Goal: Transaction & Acquisition: Purchase product/service

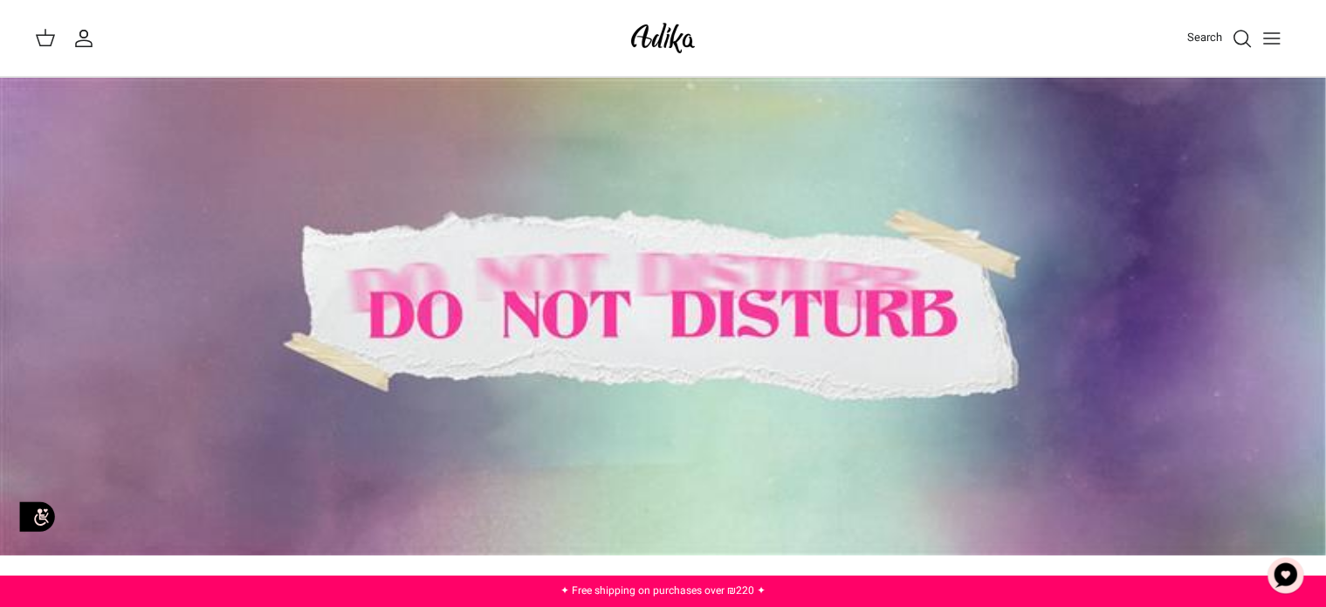
click at [1272, 42] on icon "Toggle menu" at bounding box center [1271, 38] width 21 height 21
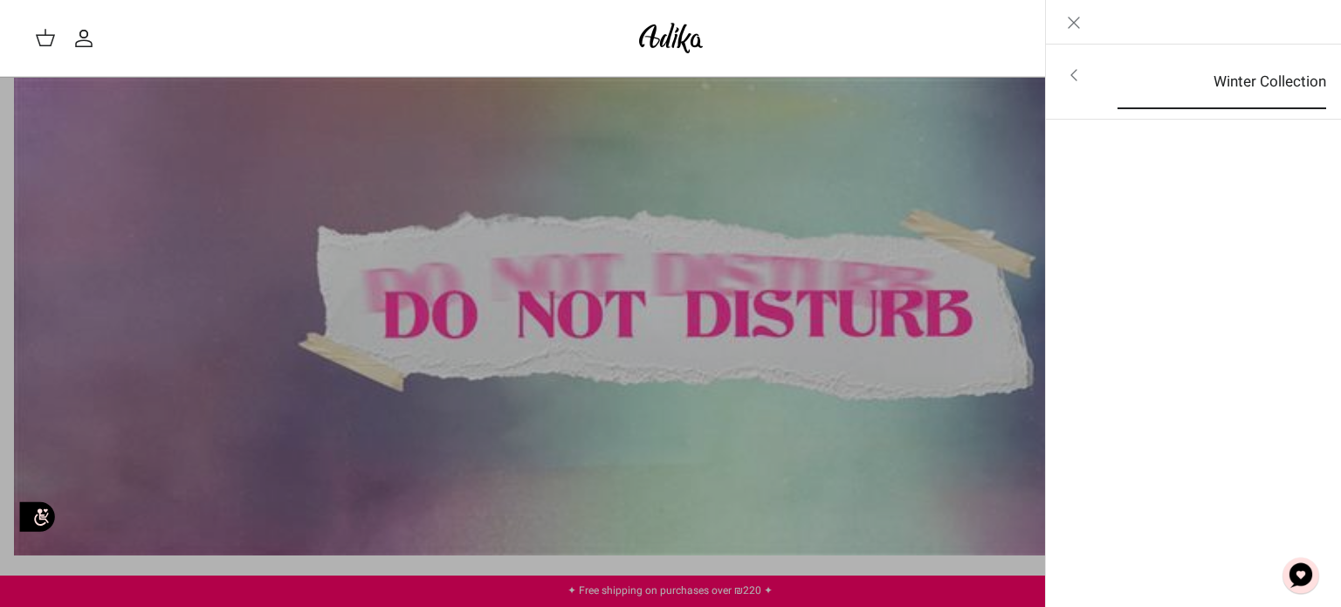
click at [1159, 75] on link "Winter Collection" at bounding box center [1221, 82] width 240 height 54
click at [1249, 76] on font "For all items" at bounding box center [1274, 76] width 81 height 22
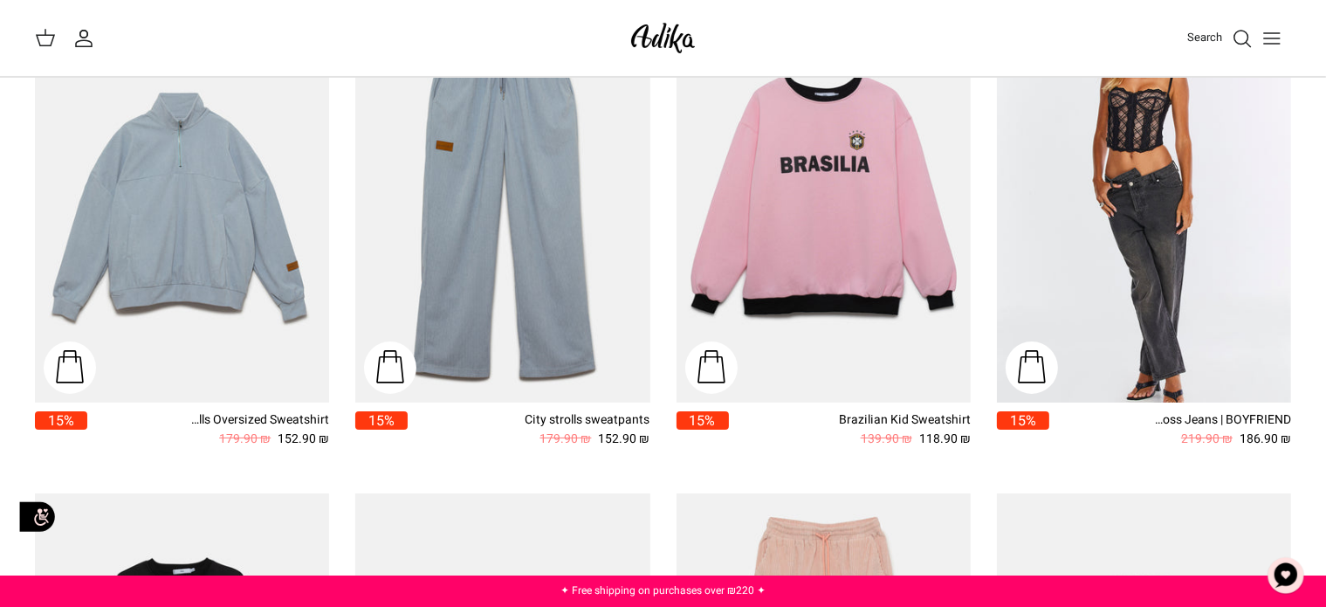
scroll to position [264, 0]
